Goal: Find contact information: Find contact information

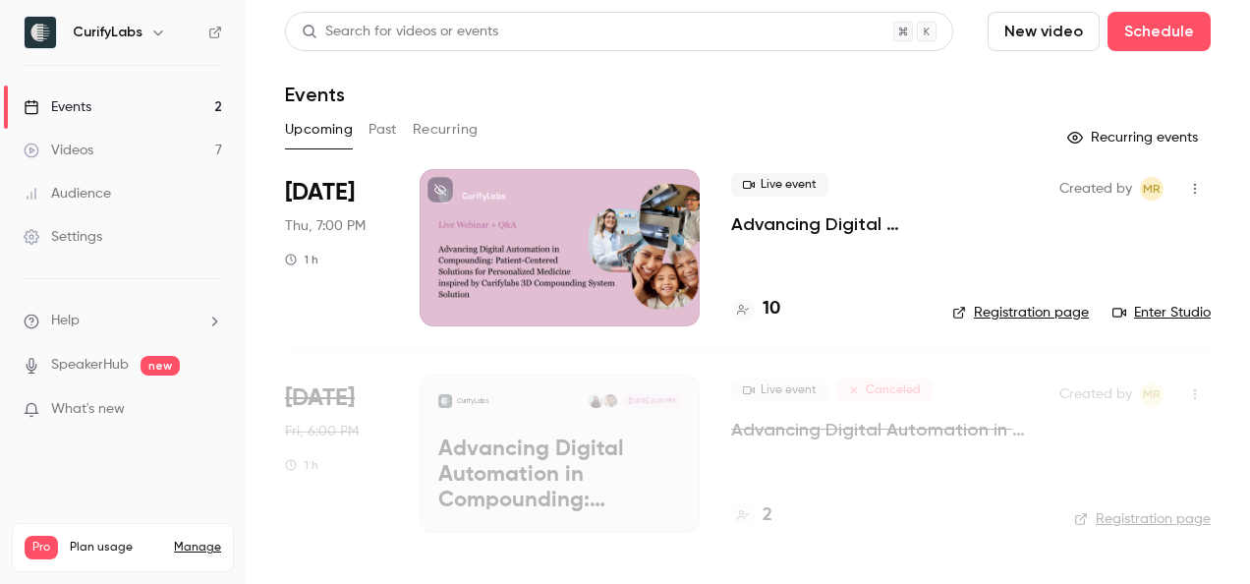
click at [1161, 311] on link "Enter Studio" at bounding box center [1162, 313] width 98 height 20
click at [764, 302] on h4 "10" at bounding box center [772, 309] width 18 height 27
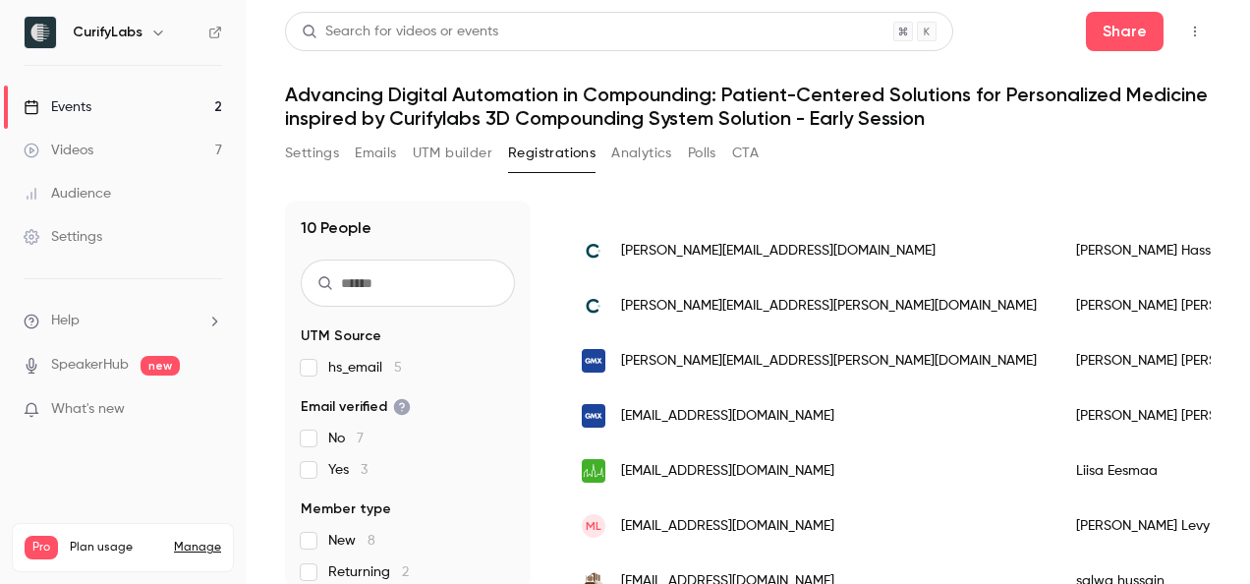
scroll to position [195, 0]
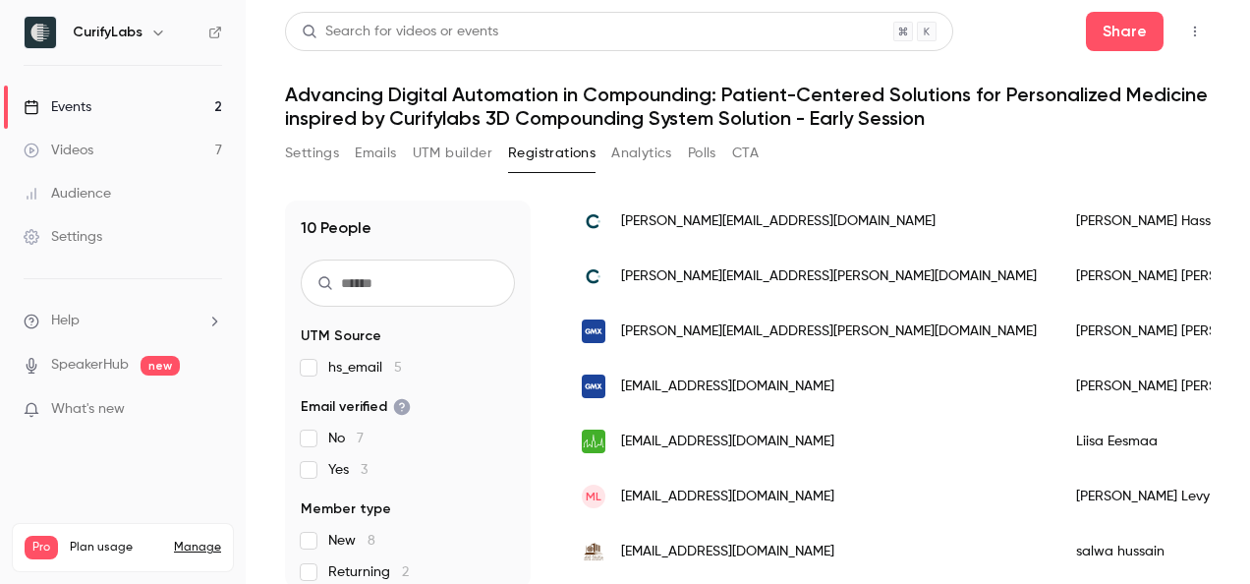
click at [730, 492] on span "[EMAIL_ADDRESS][DOMAIN_NAME]" at bounding box center [727, 497] width 213 height 21
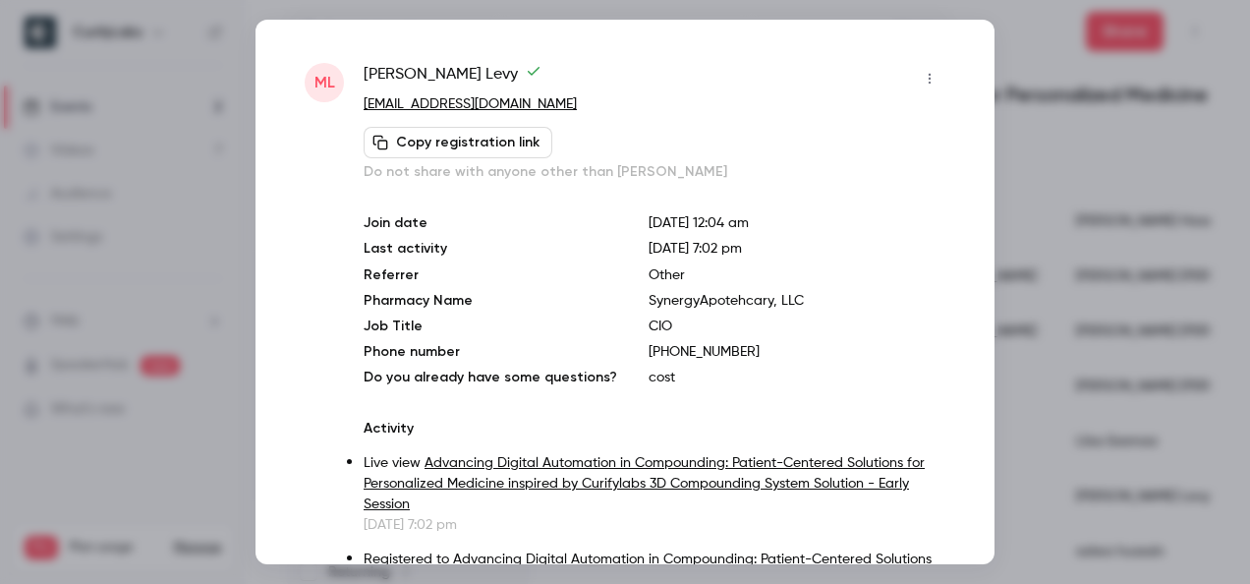
scroll to position [0, 0]
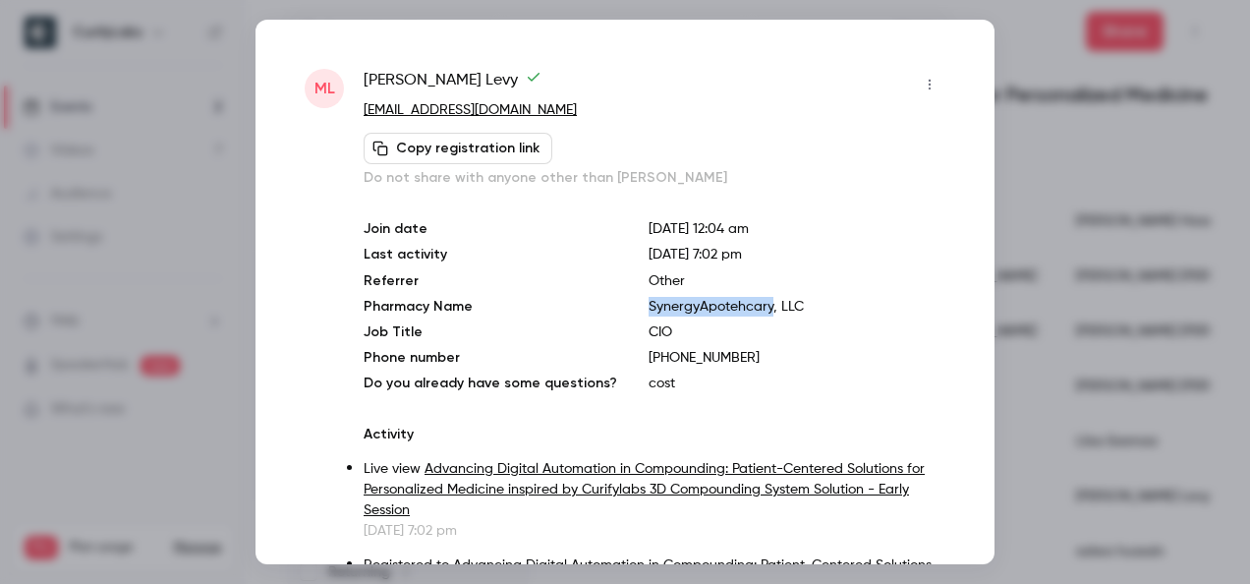
drag, startPoint x: 757, startPoint y: 305, endPoint x: 620, endPoint y: 299, distance: 136.8
click at [620, 299] on div "Join date [DATE] 12:04 am Last activity [DATE] 7:02 pm Referrer Other Pharmacy …" at bounding box center [655, 306] width 582 height 174
copy p "SynergyApotehcary"
click at [1032, 211] on div at bounding box center [625, 292] width 1250 height 584
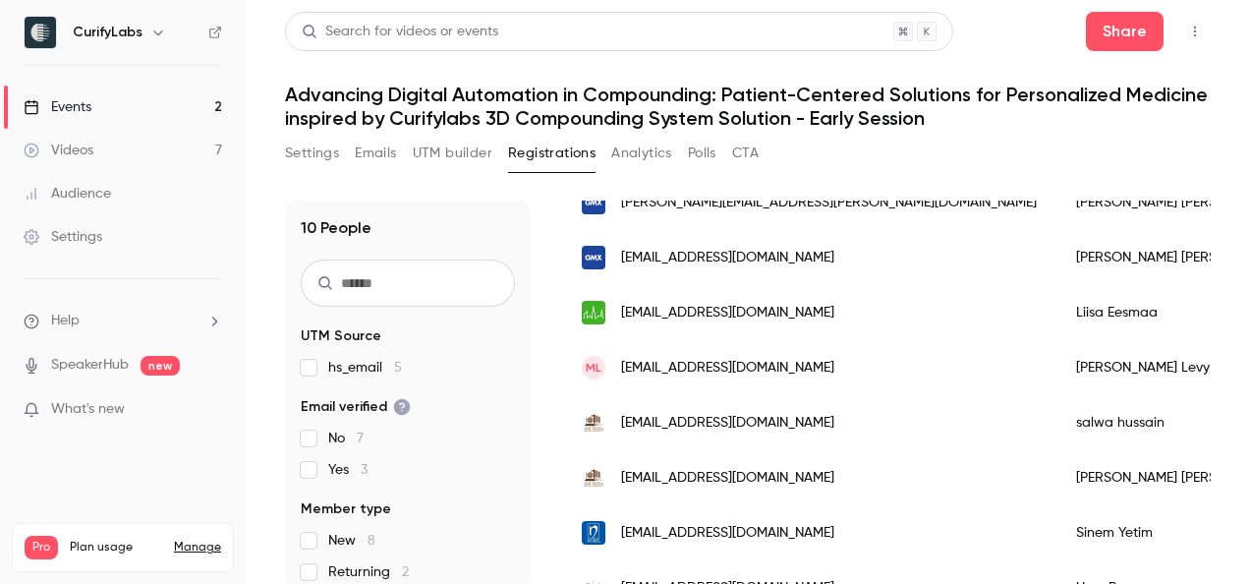
scroll to position [366, 0]
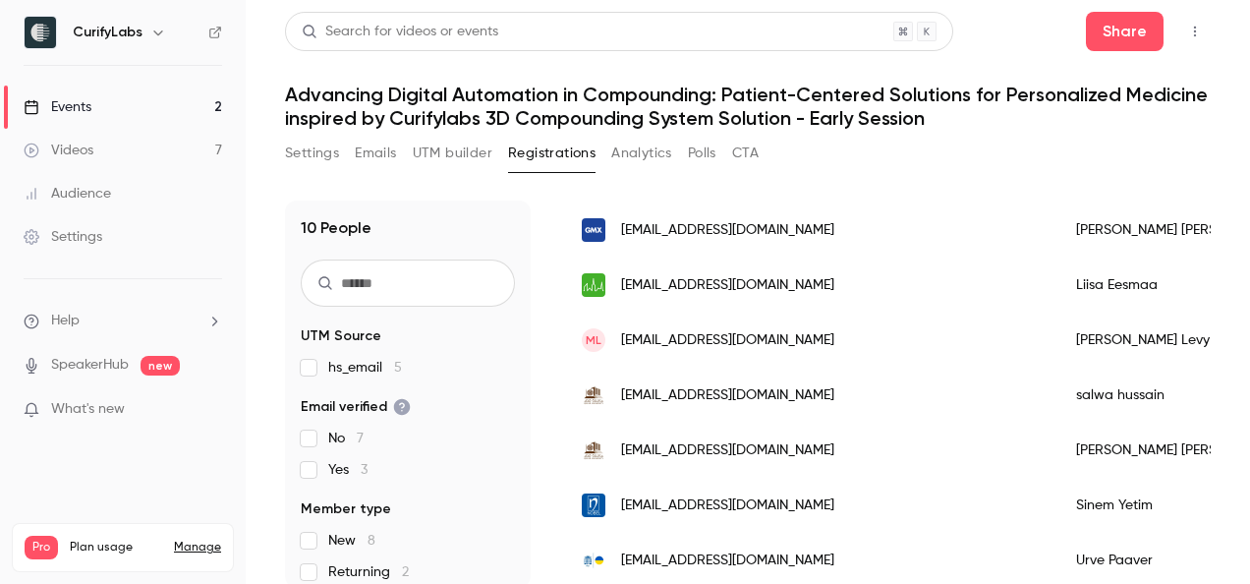
click at [1057, 320] on div "[PERSON_NAME]" at bounding box center [1180, 340] width 246 height 55
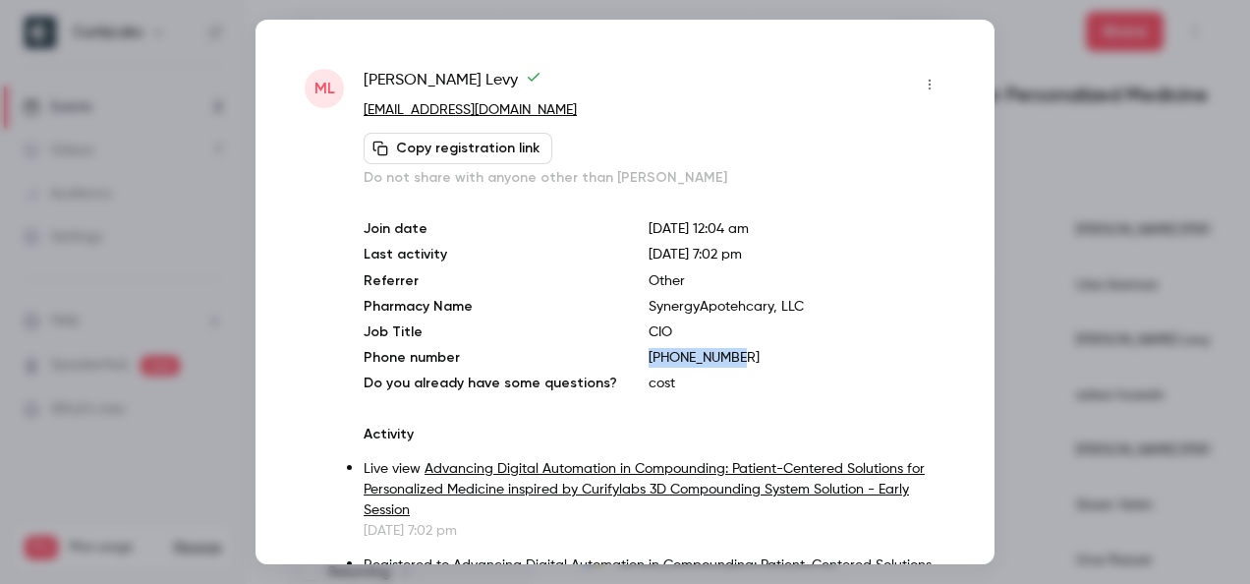
drag, startPoint x: 713, startPoint y: 359, endPoint x: 630, endPoint y: 352, distance: 82.9
click at [630, 352] on div "Join date [DATE] 12:04 am Last activity [DATE] 7:02 pm Referrer Other Pharmacy …" at bounding box center [655, 306] width 582 height 174
copy p "[PHONE_NUMBER]"
click at [1032, 166] on div at bounding box center [625, 292] width 1250 height 584
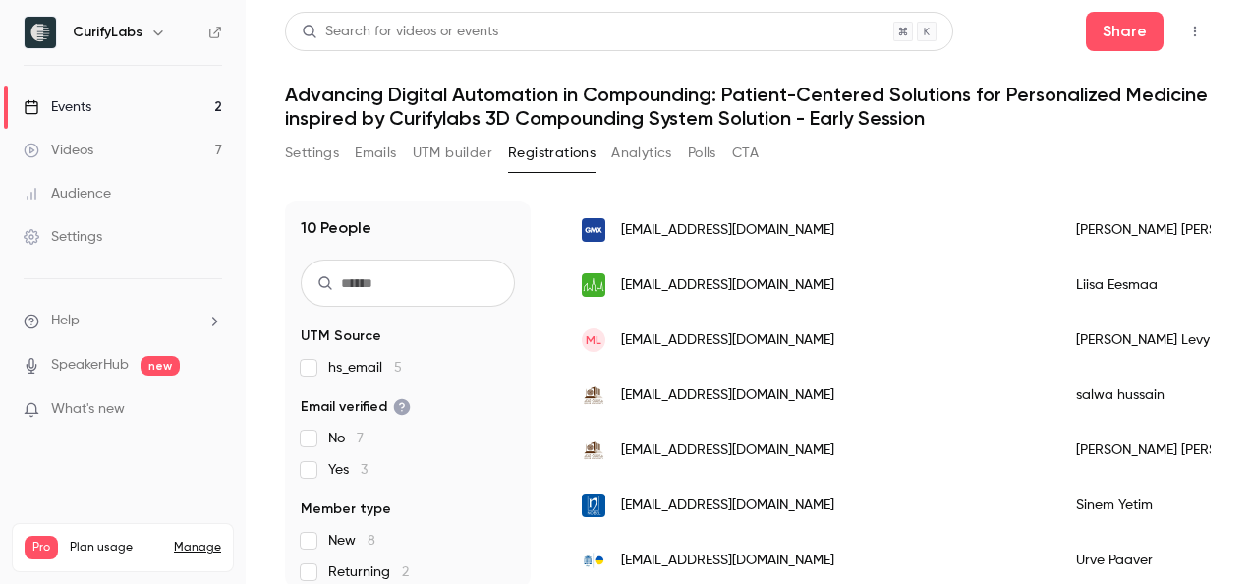
scroll to position [16, 0]
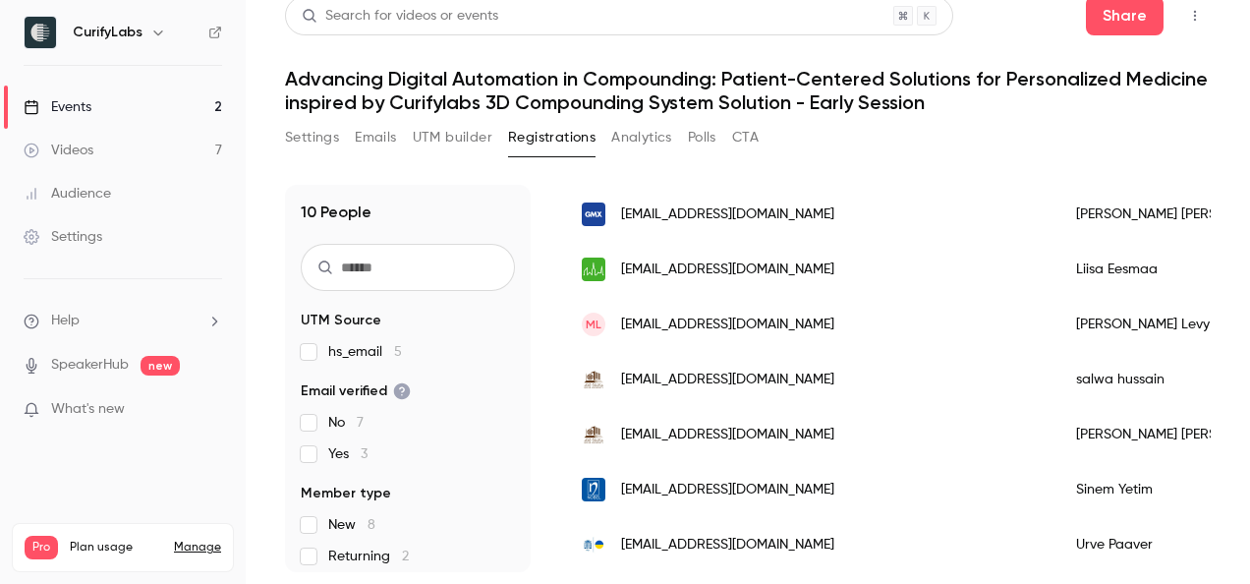
click at [739, 322] on div "ML [PERSON_NAME][EMAIL_ADDRESS][PERSON_NAME][DOMAIN_NAME]" at bounding box center [809, 324] width 494 height 55
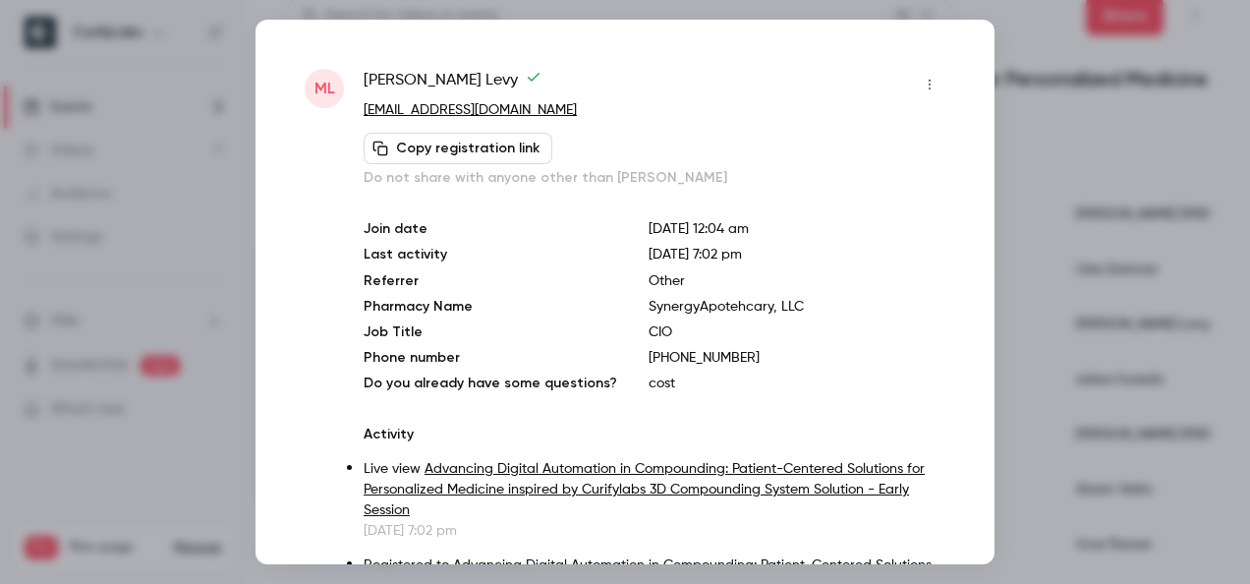
click at [1060, 141] on div at bounding box center [625, 292] width 1250 height 584
